Goal: Information Seeking & Learning: Understand process/instructions

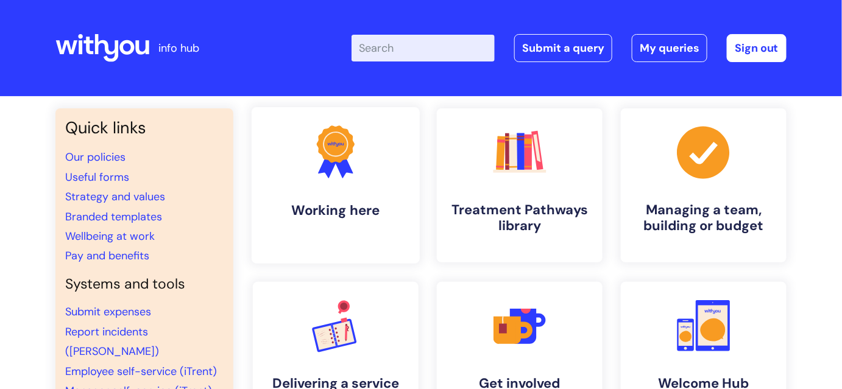
click at [320, 216] on h4 "Working here" at bounding box center [335, 210] width 149 height 16
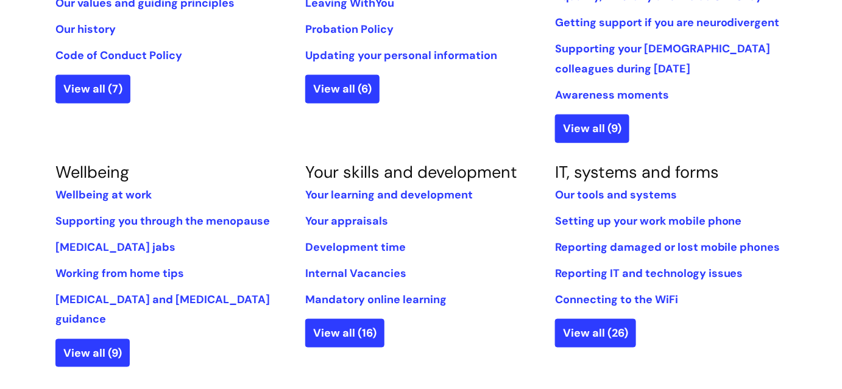
scroll to position [443, 0]
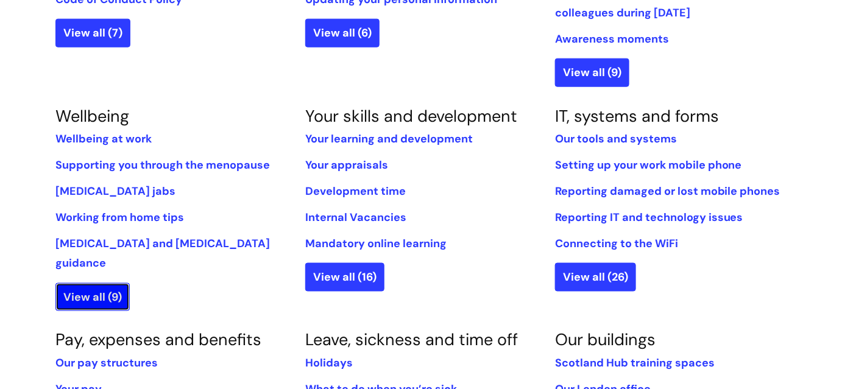
click at [91, 283] on link "View all (9)" at bounding box center [92, 297] width 74 height 28
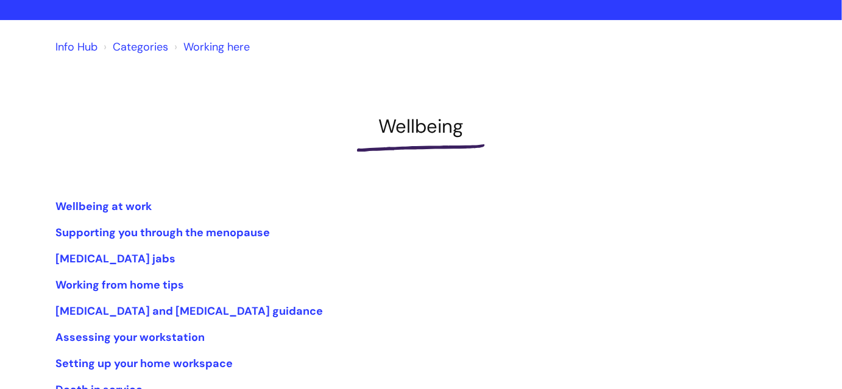
scroll to position [221, 0]
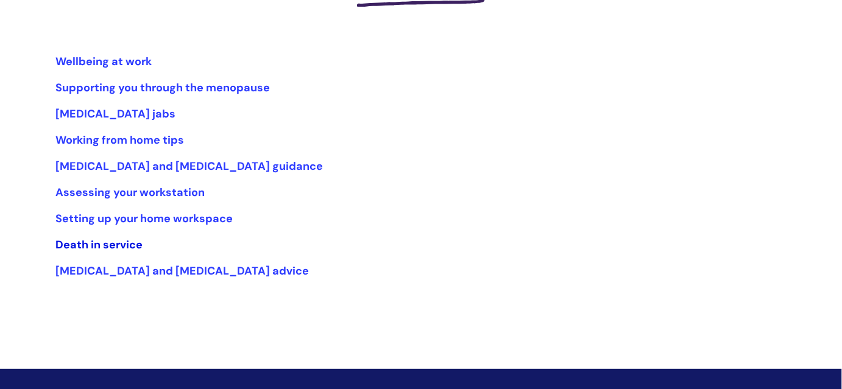
click at [96, 246] on link "Death in service" at bounding box center [98, 245] width 87 height 15
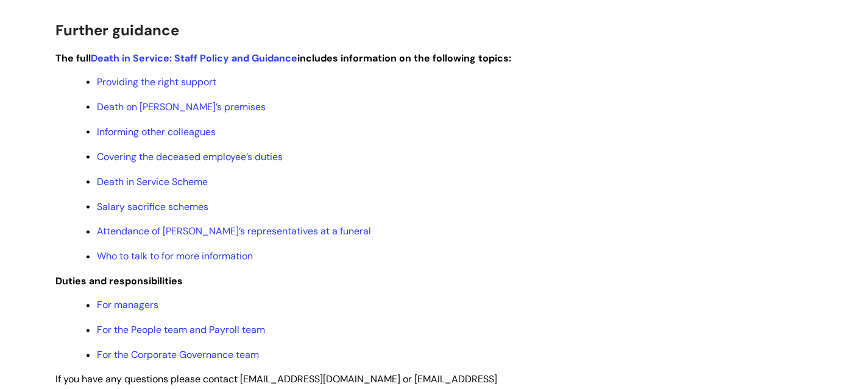
scroll to position [498, 0]
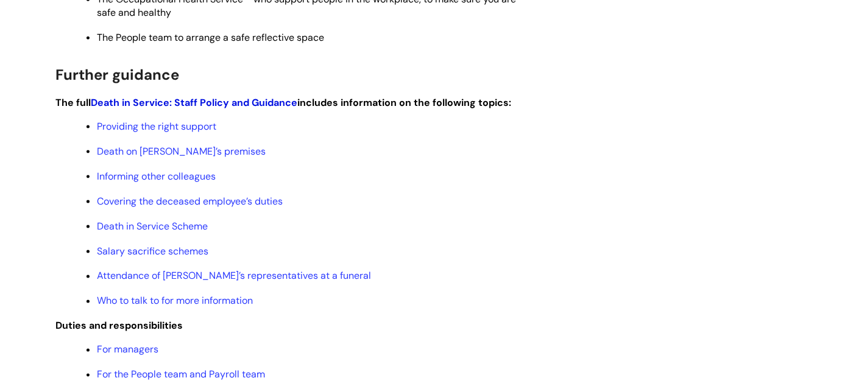
click at [248, 105] on link "Death in Service: Staff Policy and Guidance" at bounding box center [194, 102] width 206 height 13
